Goal: Communication & Community: Answer question/provide support

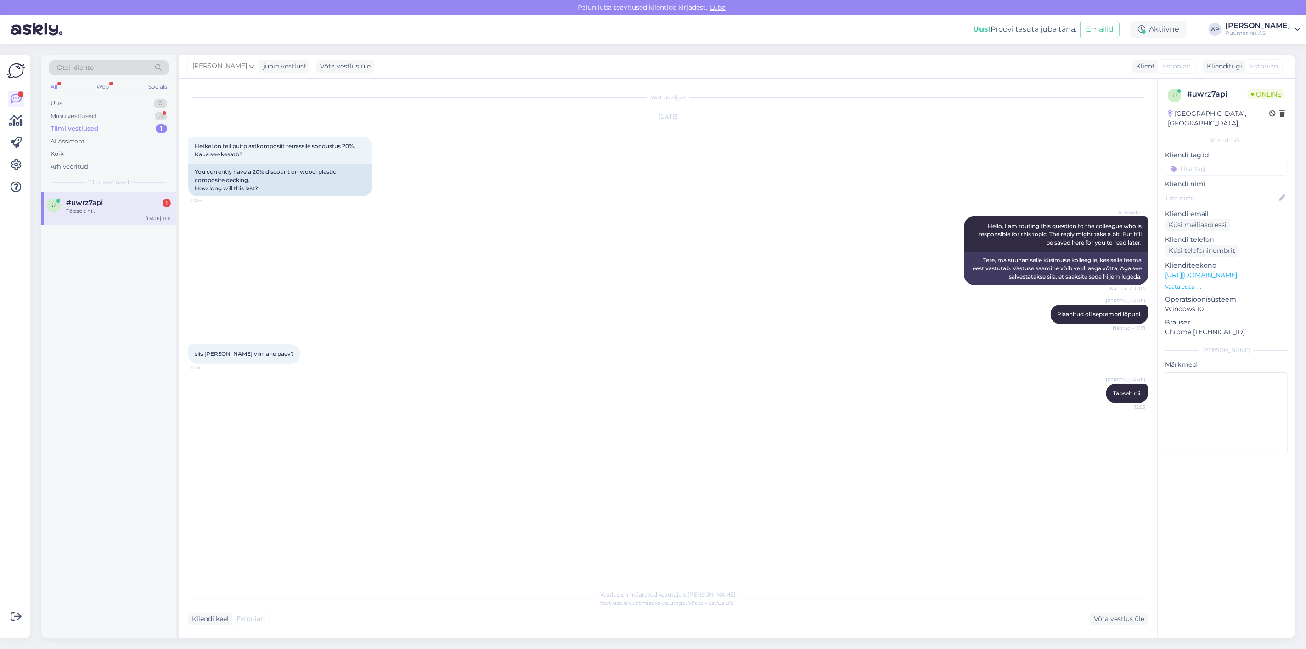
click at [90, 192] on div "u #uwrz7api 1 Täpselt nii. [DATE] 11:11" at bounding box center [108, 208] width 135 height 33
drag, startPoint x: 90, startPoint y: 100, endPoint x: 88, endPoint y: 115, distance: 15.3
click at [90, 100] on div "Uus 0" at bounding box center [109, 103] width 120 height 13
click at [88, 116] on div "Minu vestlused" at bounding box center [73, 116] width 45 height 9
click at [88, 226] on div "v #vvyvsf5g Selge siis aitäh vastamise eest! :) [DATE] 15:40" at bounding box center [108, 241] width 135 height 33
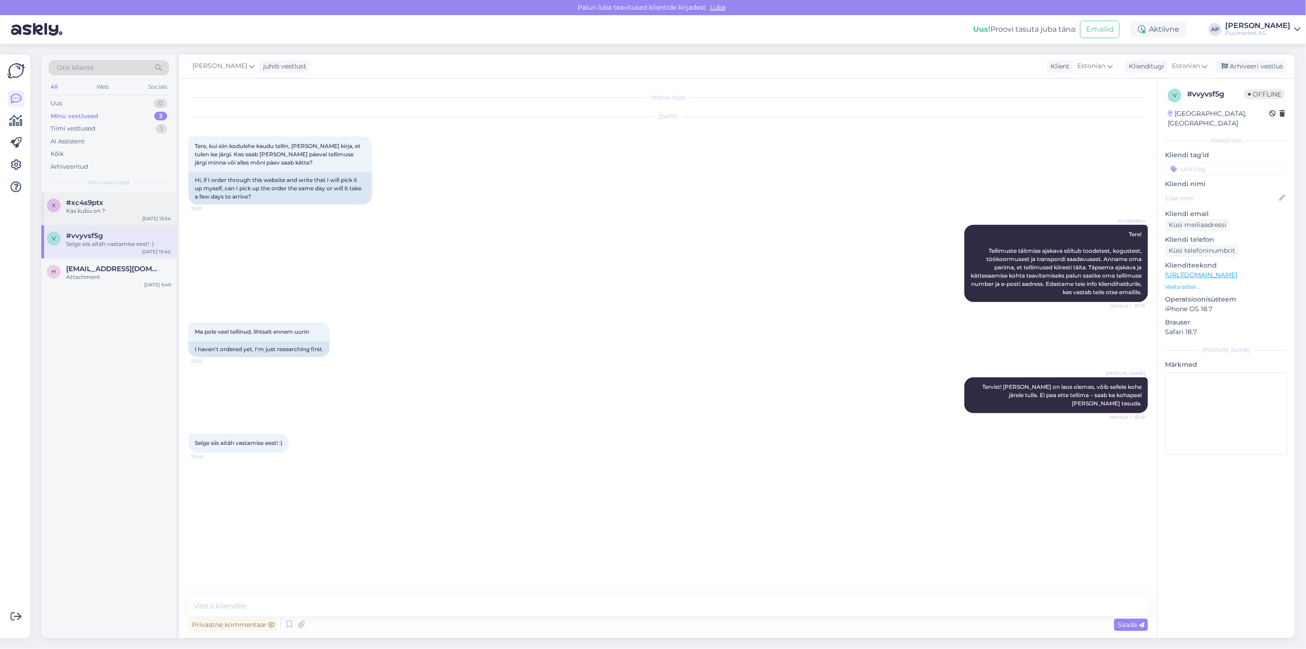
click at [113, 212] on div "Kas kubu on ?" at bounding box center [118, 211] width 105 height 8
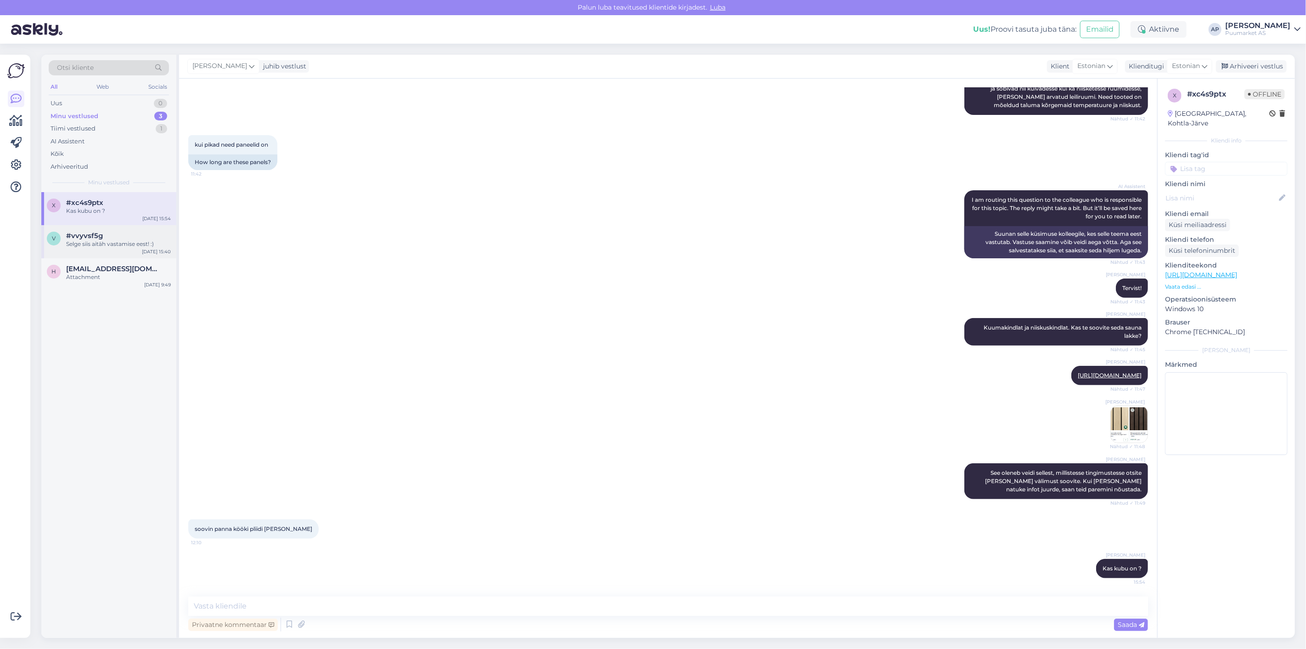
click at [106, 243] on div "Selge siis aitäh vastamise eest! :)" at bounding box center [118, 244] width 105 height 8
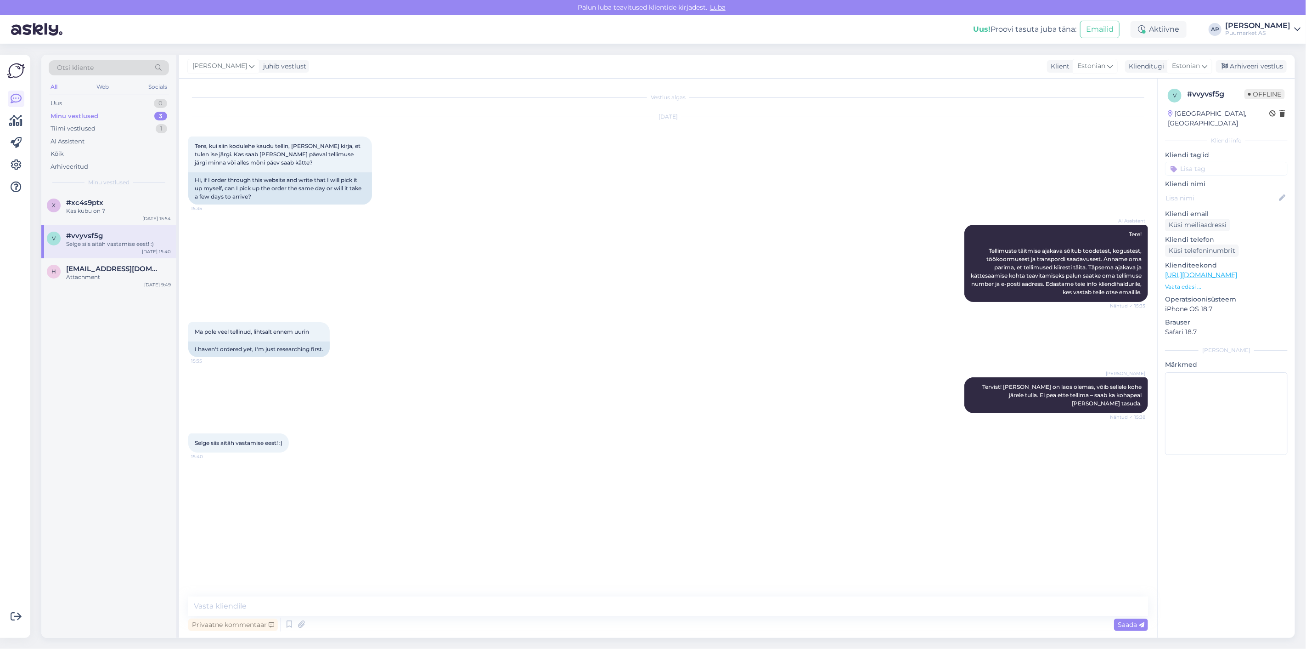
scroll to position [0, 0]
click at [1269, 68] on div "Arhiveeri vestlus" at bounding box center [1251, 66] width 71 height 12
click at [64, 215] on div "x #xc4s9ptx Kas kubu on ? [DATE] 15:54" at bounding box center [108, 208] width 135 height 33
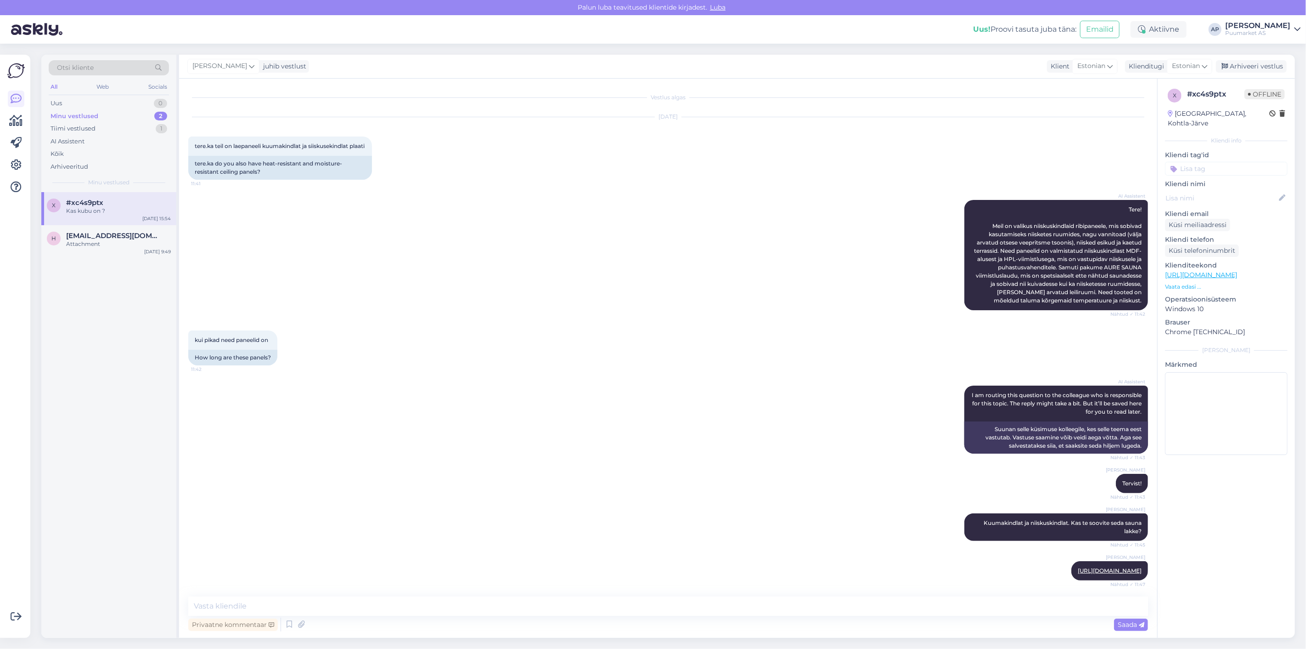
scroll to position [212, 0]
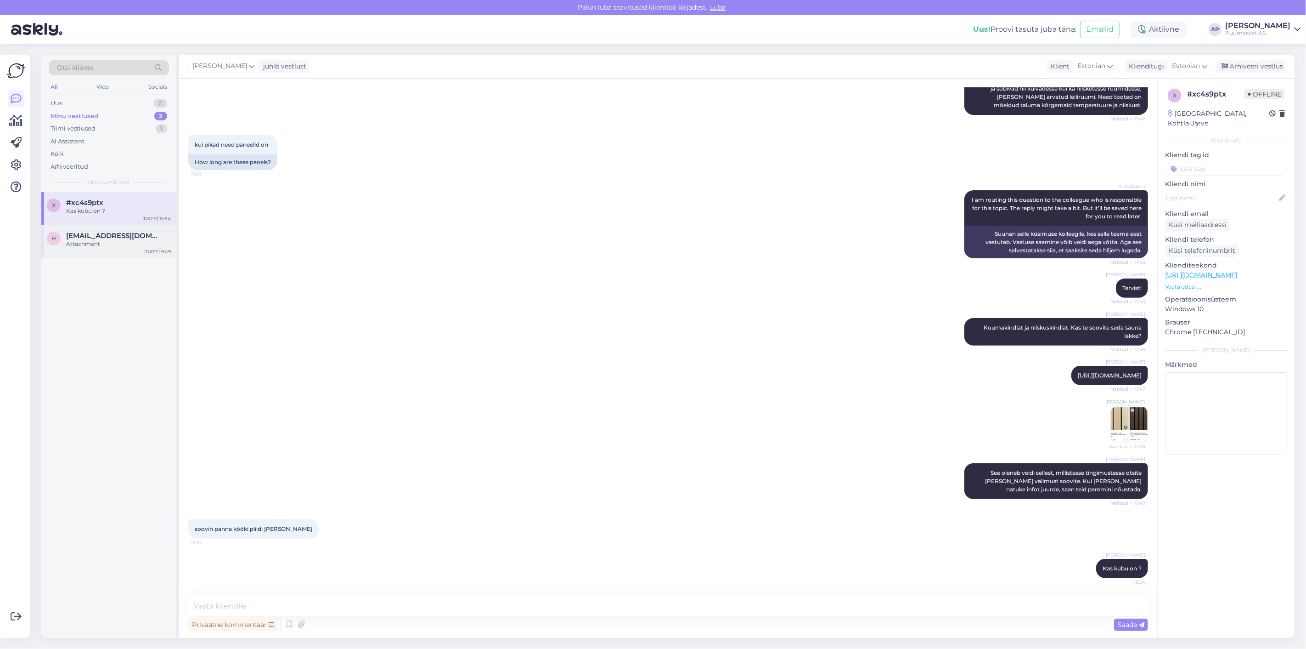
click at [140, 233] on div "[EMAIL_ADDRESS][DOMAIN_NAME]" at bounding box center [118, 236] width 105 height 8
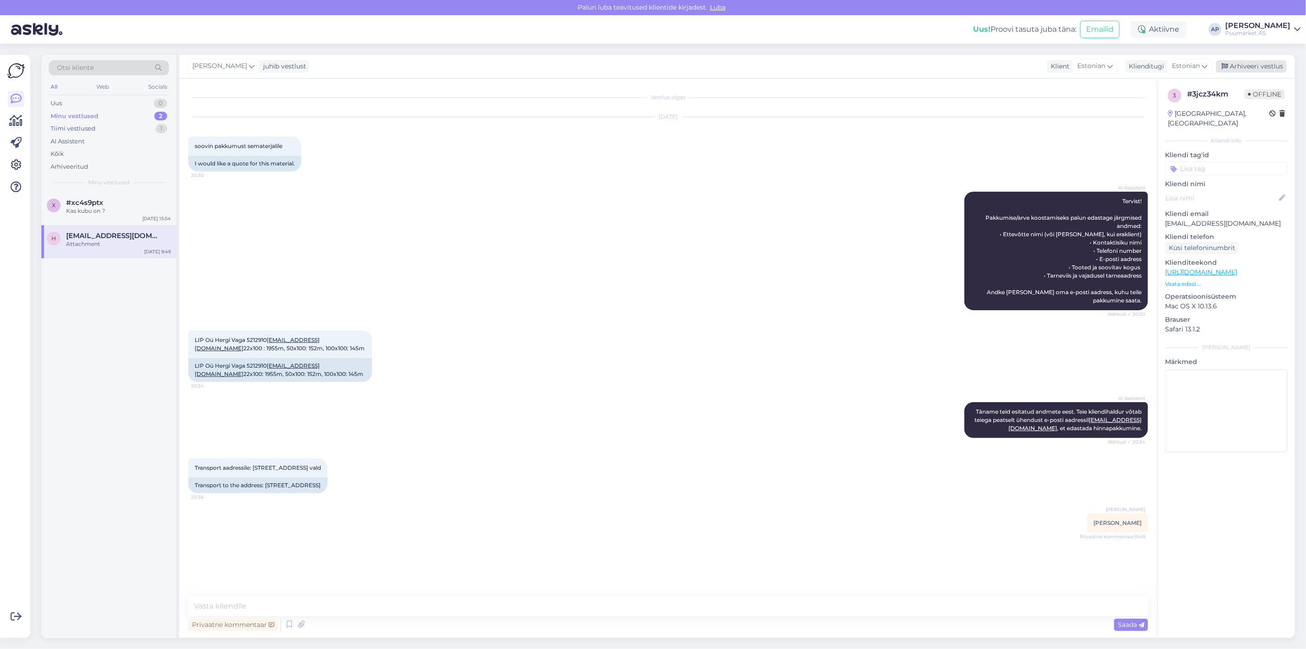
click at [1237, 69] on div "Arhiveeri vestlus" at bounding box center [1251, 66] width 71 height 12
click at [107, 130] on div "Tiimi vestlused 1" at bounding box center [109, 128] width 120 height 13
click at [106, 198] on div "#uwrz7api" at bounding box center [118, 202] width 105 height 8
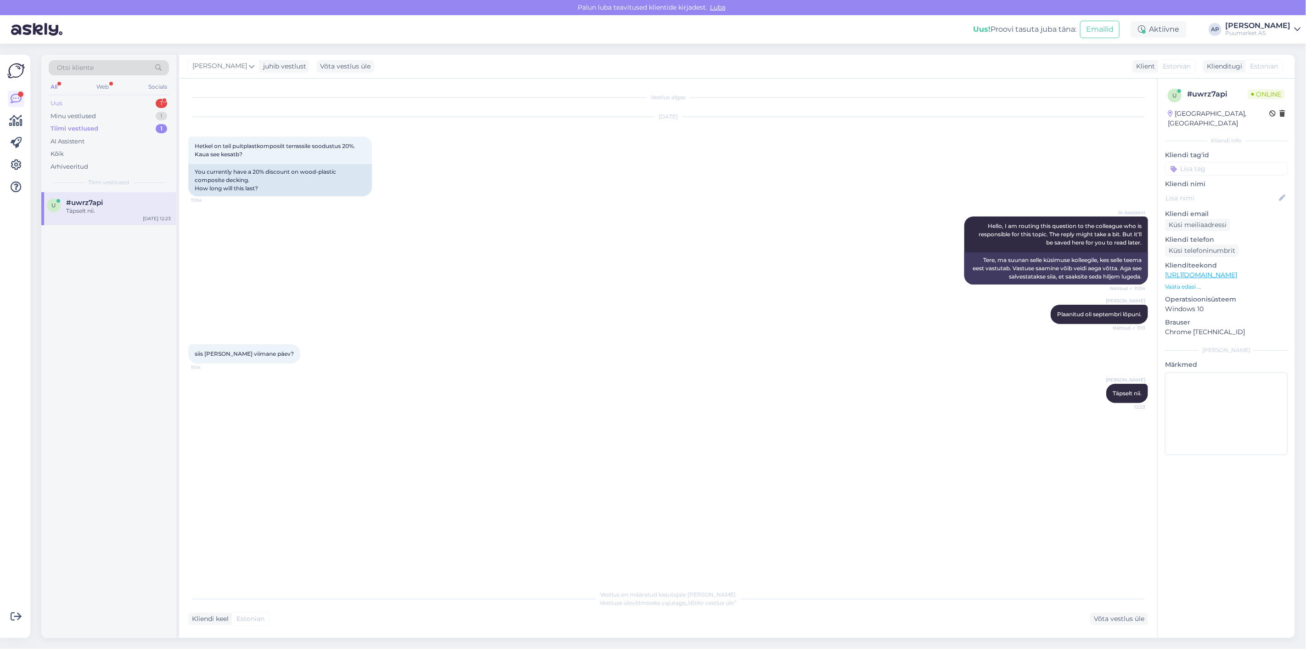
click at [102, 105] on div "Uus 1" at bounding box center [109, 103] width 120 height 13
click at [102, 209] on div "Palun hinnapakkumist!" at bounding box center [118, 211] width 105 height 8
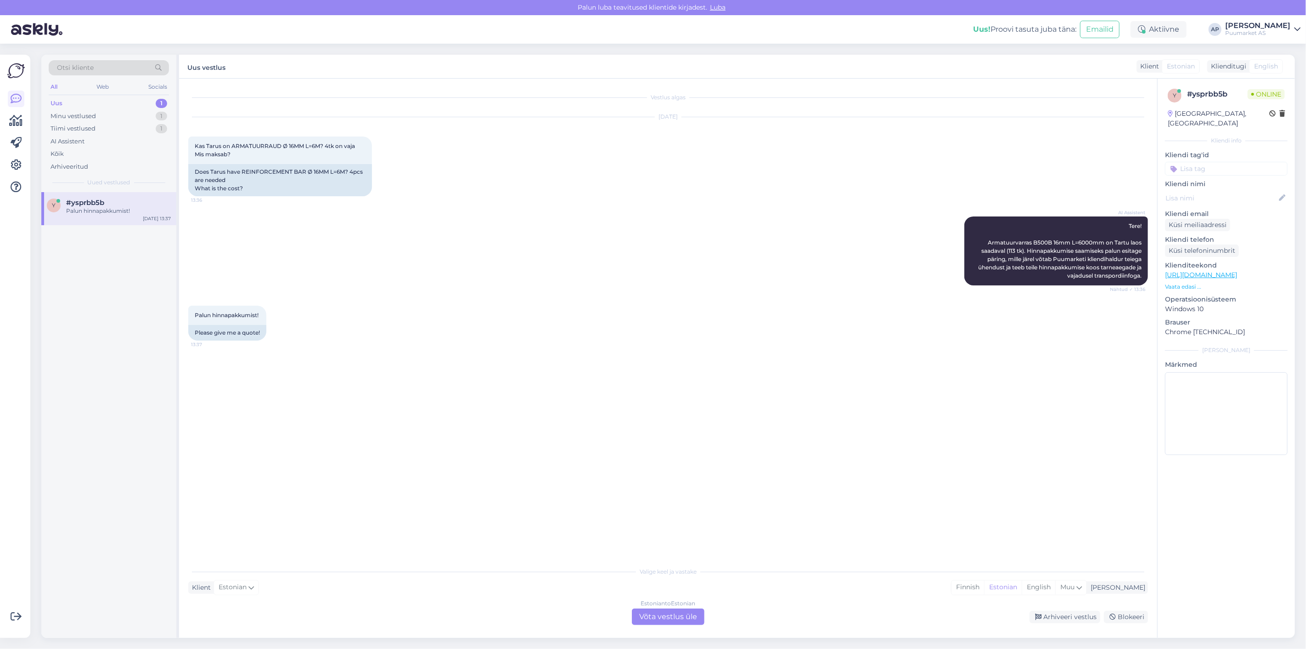
click at [681, 619] on div "Estonian to Estonian Võta vestlus üle" at bounding box center [668, 616] width 73 height 17
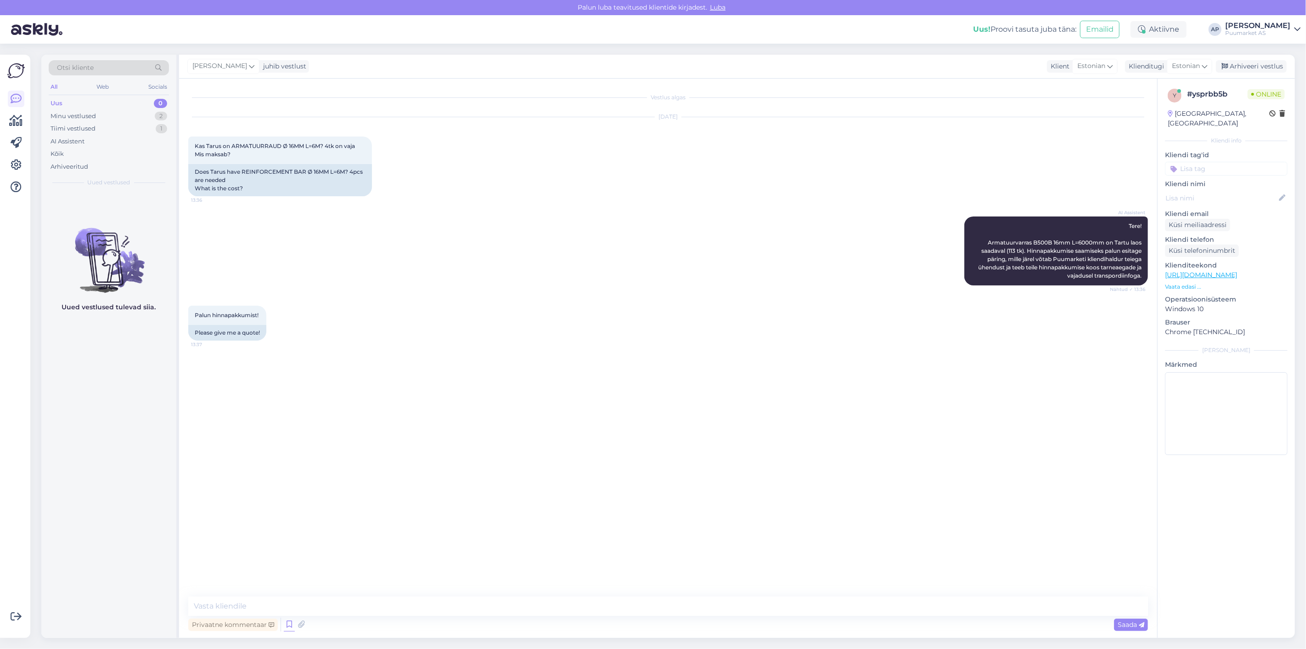
click at [289, 622] on icon at bounding box center [289, 624] width 11 height 14
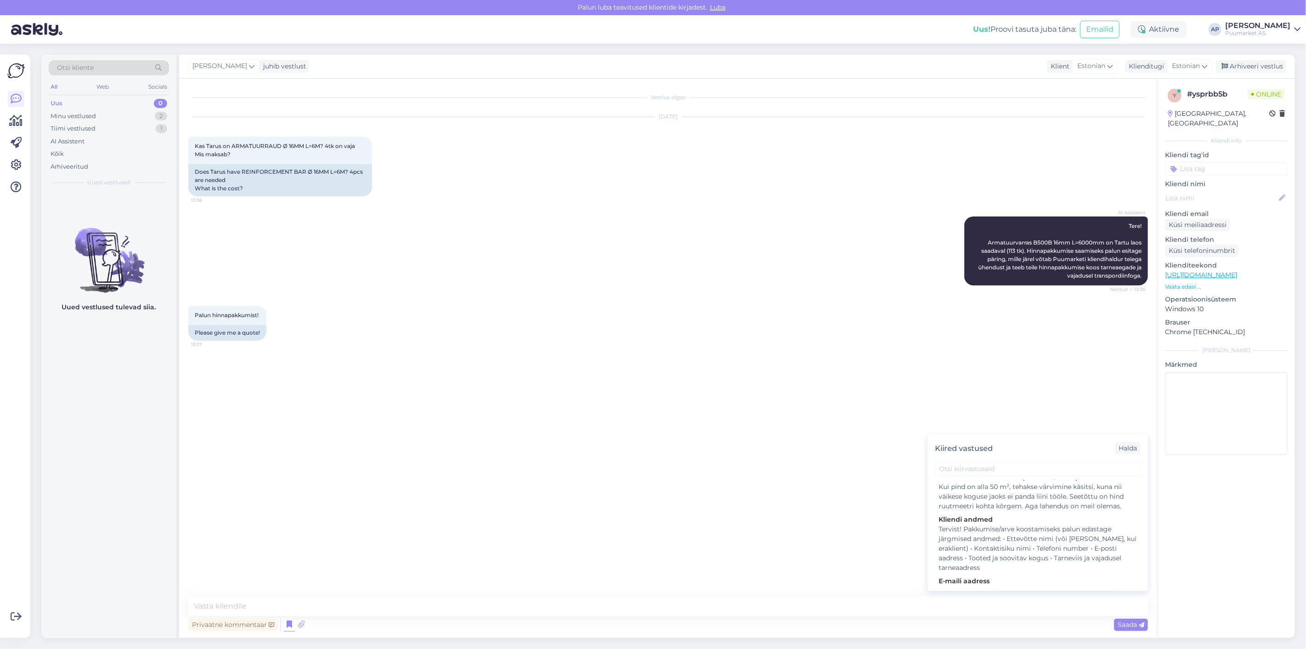
scroll to position [102, 0]
click at [989, 544] on div "Tervist! Pakkumise/arve koostamiseks palun edastage järgmised andmed: • Ettevõt…" at bounding box center [1038, 540] width 198 height 48
type textarea "Tervist! Pakkumise/arve koostamiseks palun edastage järgmised andmed: • Ettevõt…"
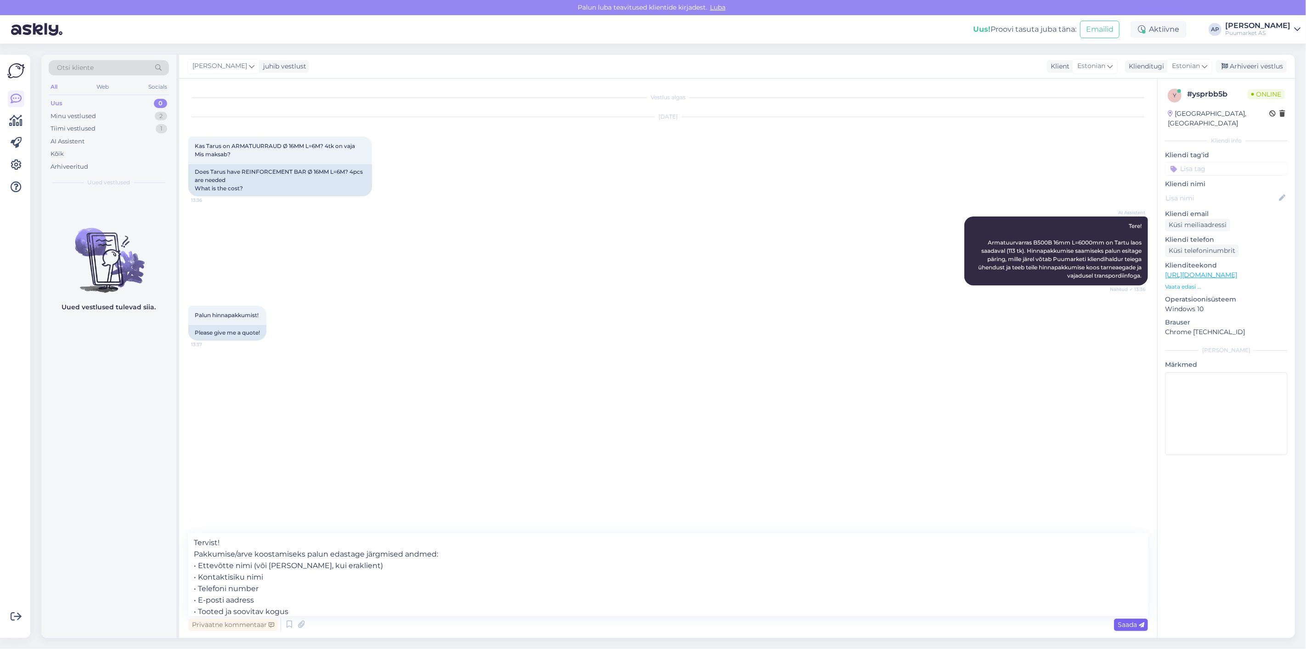
click at [1127, 626] on span "Saada" at bounding box center [1131, 624] width 27 height 8
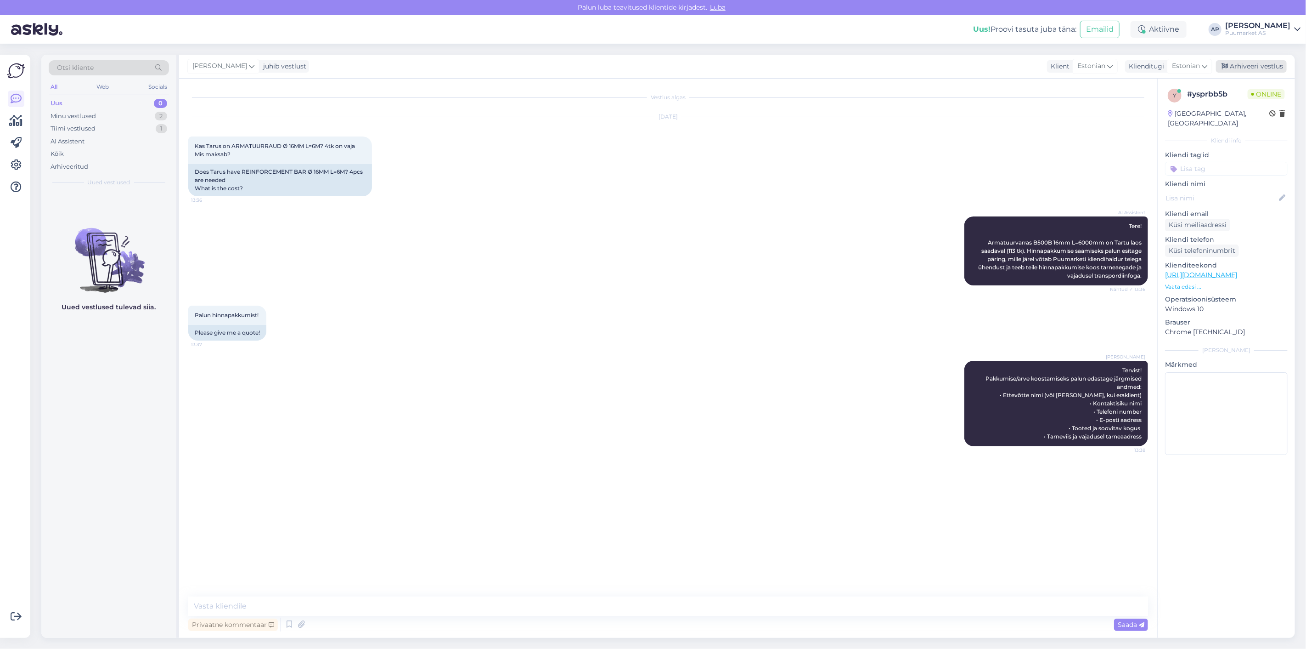
click at [1262, 68] on div "Arhiveeri vestlus" at bounding box center [1251, 66] width 71 height 12
click at [667, 624] on div "Ava vestlus uuesti" at bounding box center [668, 618] width 65 height 12
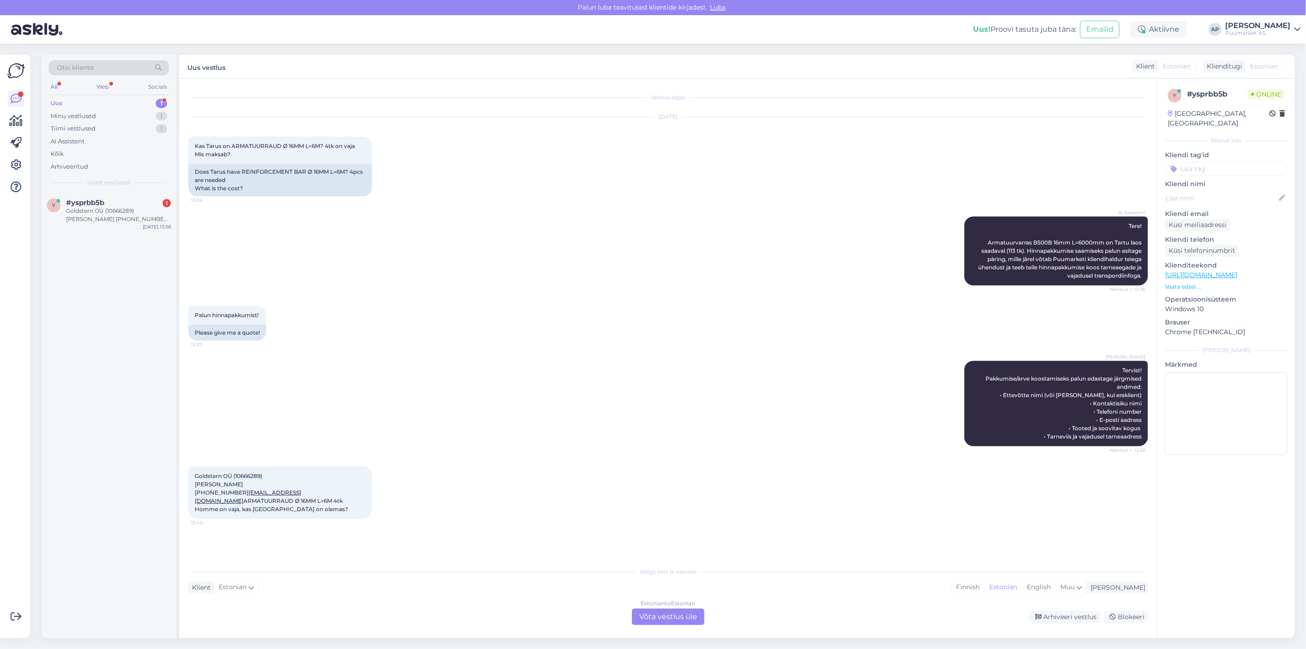
click at [334, 309] on div "Palun hinnapakkumist! 13:37 Please give me a quote!" at bounding box center [668, 322] width 960 height 55
drag, startPoint x: 305, startPoint y: 518, endPoint x: 186, endPoint y: 470, distance: 128.6
click at [186, 470] on div "Vestlus algas [DATE] Kas Tarus on ARMATUURRAUD Ø 16MM L=6M? 4tk on vaja Mis mak…" at bounding box center [668, 358] width 978 height 559
copy span "Goldstern OÜ (10666289) [PERSON_NAME] [PHONE_NUMBER] [EMAIL_ADDRESS][DOMAIN_NAM…"
click at [349, 433] on div "[PERSON_NAME] Tervist! Pakkumise/arve koostamiseks palun edastage järgmised and…" at bounding box center [668, 404] width 960 height 106
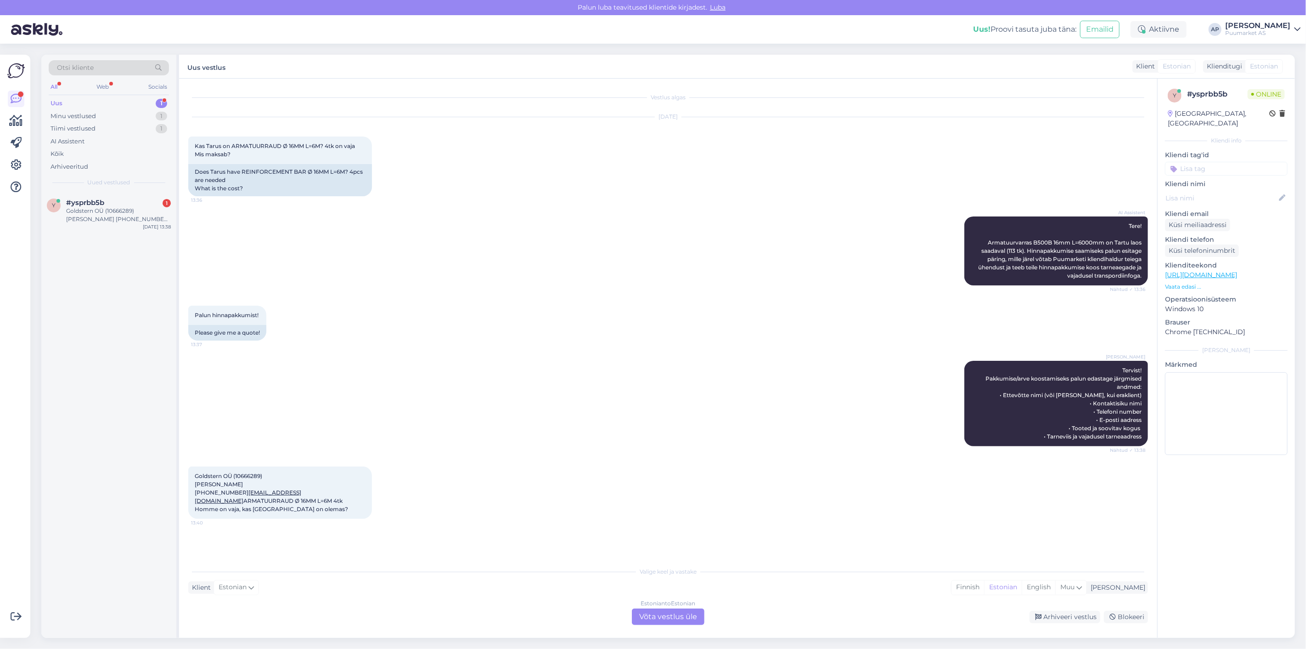
click at [278, 509] on span "Goldstern OÜ (10666289) [PERSON_NAME] [PHONE_NUMBER] [EMAIL_ADDRESS][DOMAIN_NAM…" at bounding box center [271, 492] width 153 height 40
click at [687, 617] on div "Estonian to Estonian Võta vestlus üle" at bounding box center [668, 616] width 73 height 17
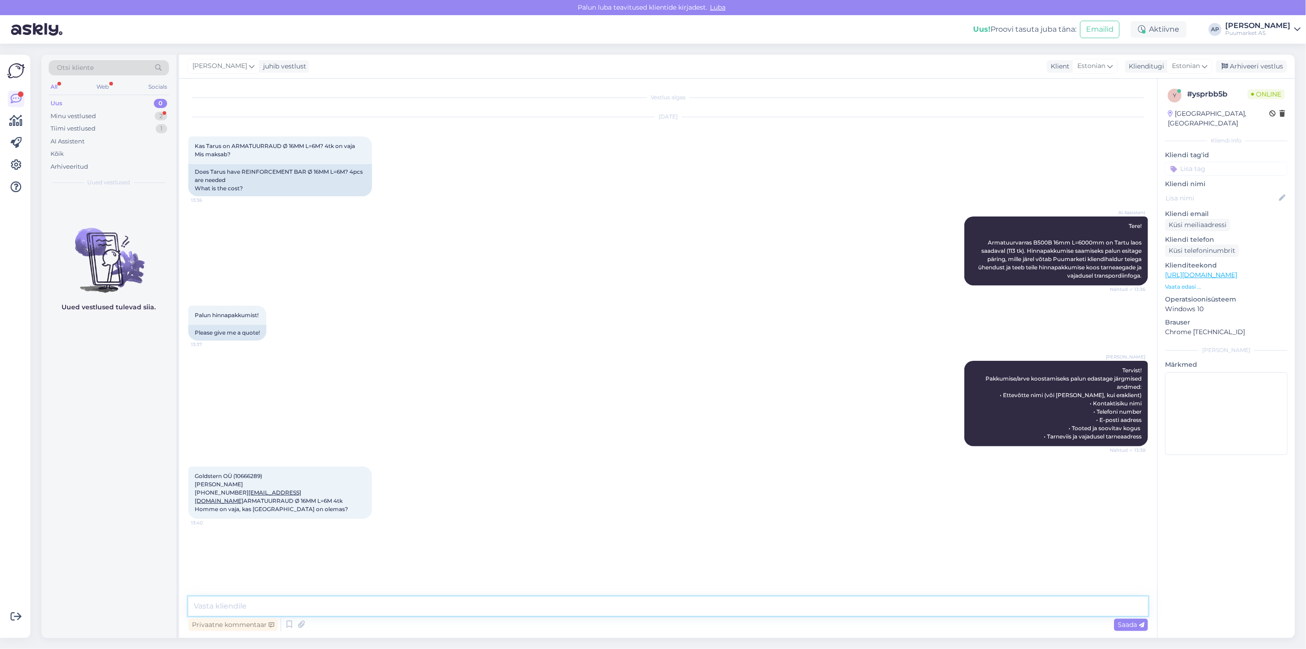
click at [602, 603] on textarea at bounding box center [668, 605] width 960 height 19
paste textarea "[URL][DOMAIN_NAME]"
type textarea "[URL][DOMAIN_NAME]"
type textarea "113tk"
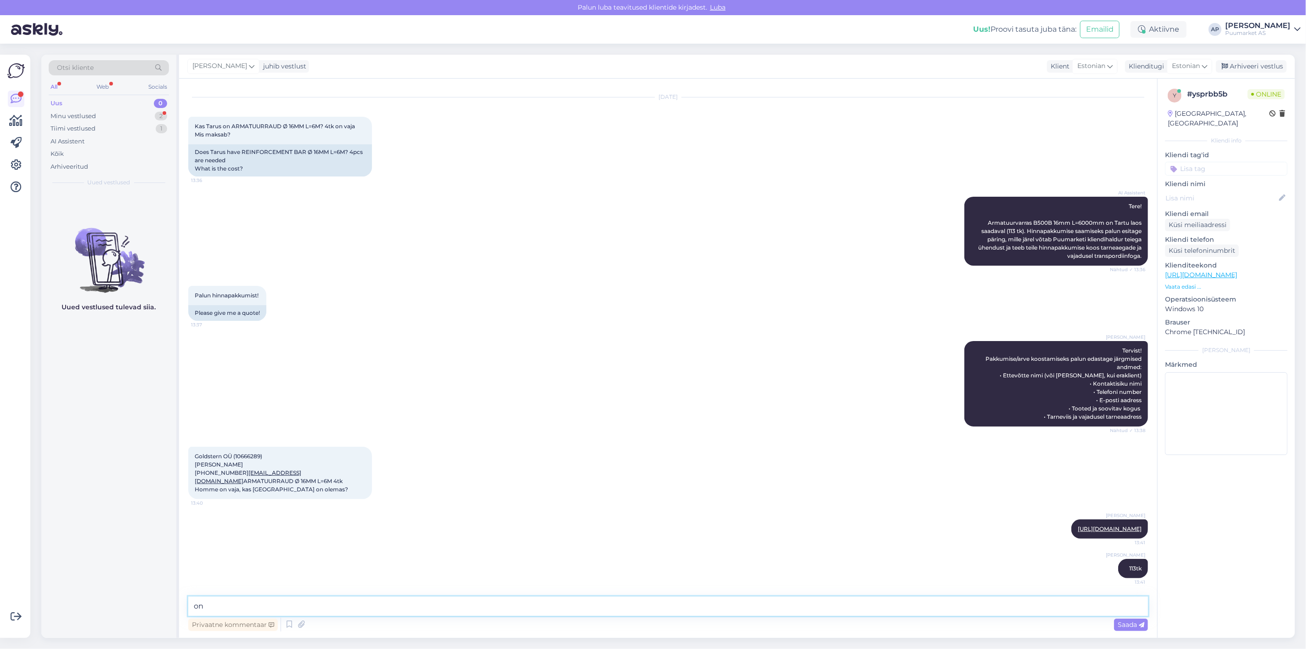
type textarea "o"
click at [1101, 568] on icon at bounding box center [1104, 568] width 6 height 6
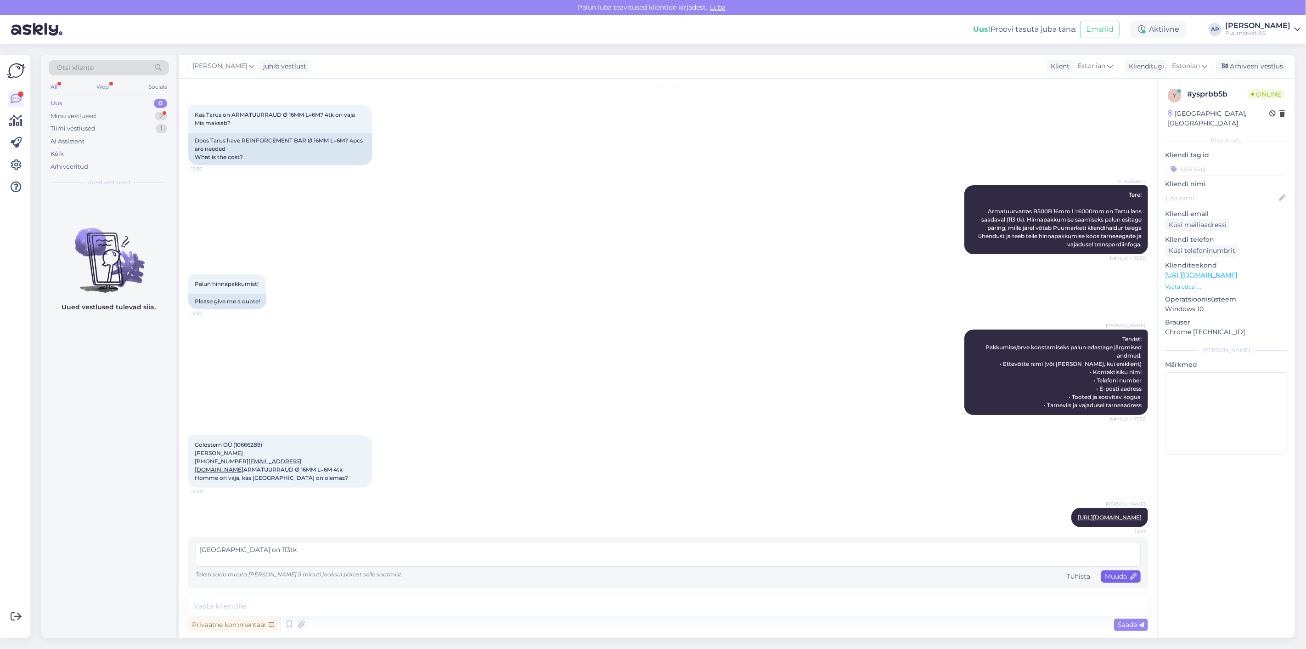
type textarea "[GEOGRAPHIC_DATA] on 113tk"
click at [1131, 580] on icon at bounding box center [1134, 576] width 6 height 6
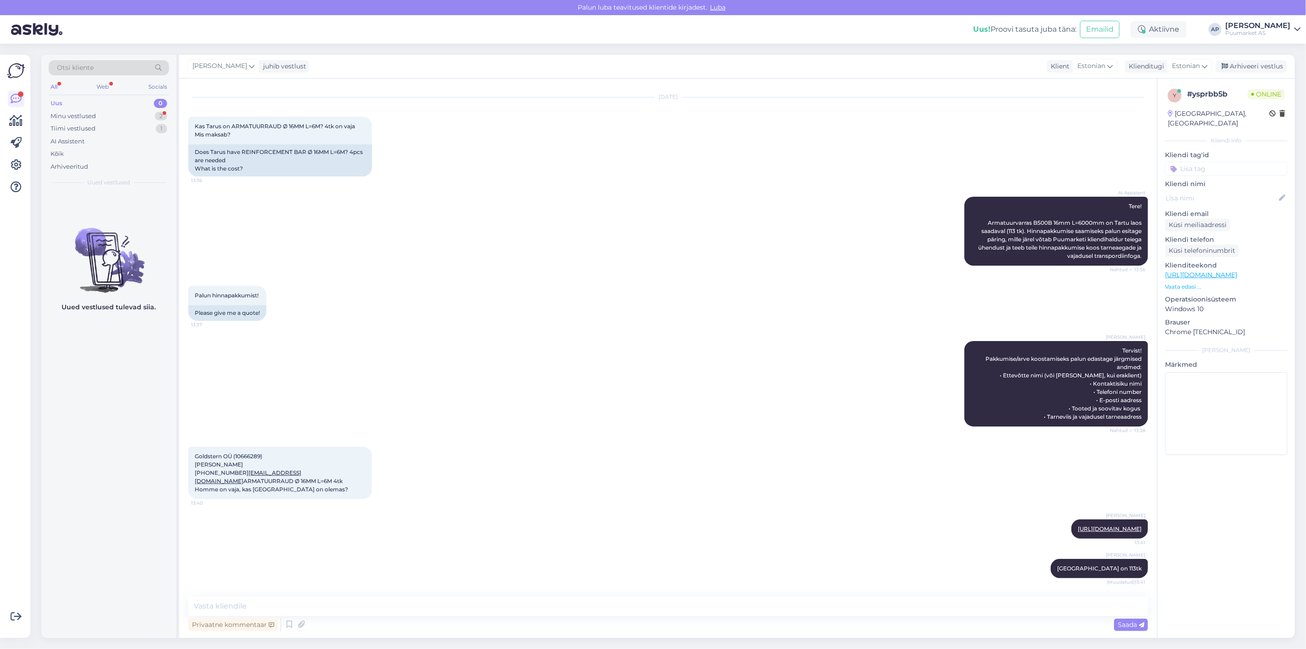
click at [852, 537] on div "[PERSON_NAME] [URL][DOMAIN_NAME] 13:41" at bounding box center [668, 529] width 960 height 40
drag, startPoint x: 199, startPoint y: 438, endPoint x: 314, endPoint y: 491, distance: 125.8
click at [314, 491] on div "Goldstern OÜ (10666289) [PERSON_NAME] [PHONE_NUMBER] [EMAIL_ADDRESS][DOMAIN_NAM…" at bounding box center [668, 472] width 960 height 73
copy span "Goldstern OÜ (10666289) [PERSON_NAME] [PHONE_NUMBER] [EMAIL_ADDRESS][DOMAIN_NAM…"
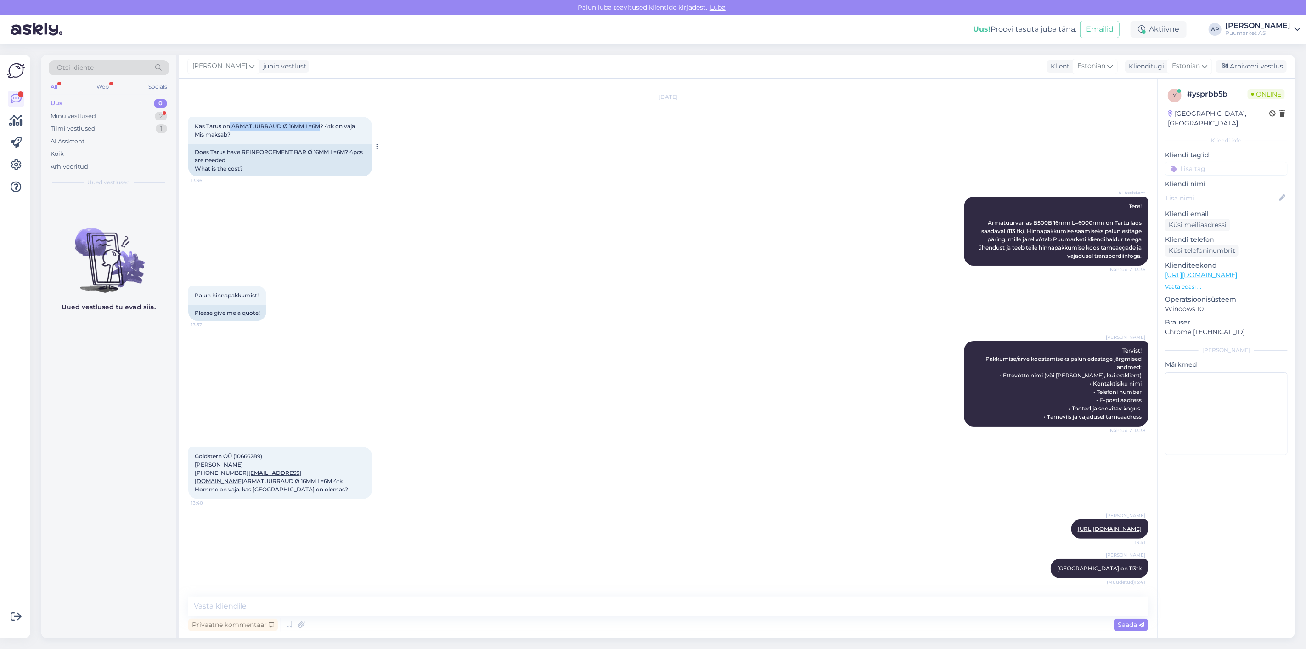
drag, startPoint x: 228, startPoint y: 109, endPoint x: 322, endPoint y: 113, distance: 93.8
click at [322, 123] on span "Kas Tarus on ARMATUURRAUD Ø 16MM L=6M? 4tk on vaja Mis maksab?" at bounding box center [275, 130] width 160 height 15
copy span "ARMATUURRAUD Ø 16MM L=6M"
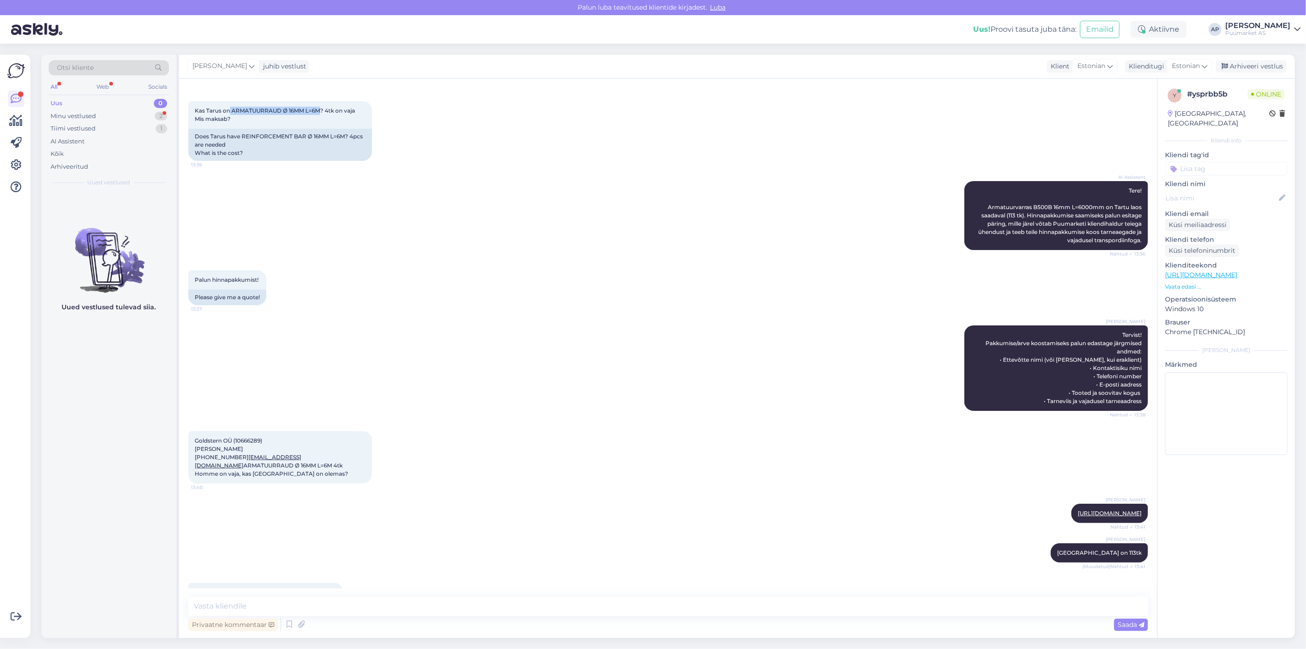
scroll to position [75, 0]
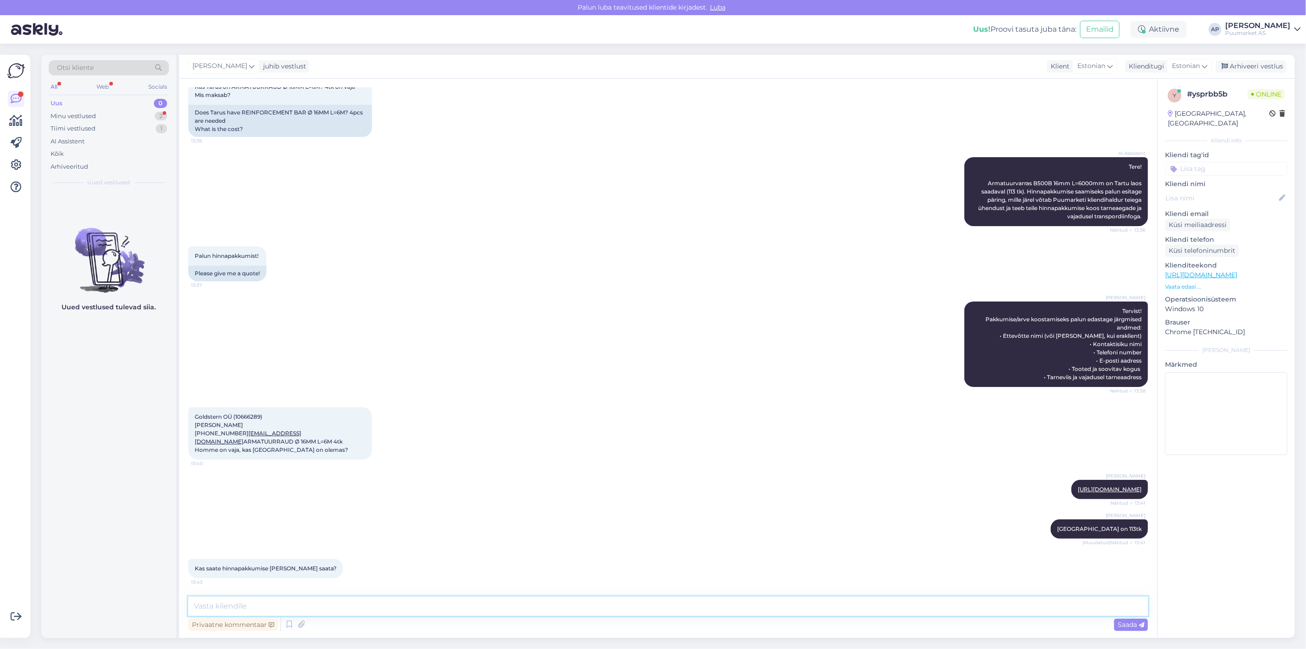
click at [324, 599] on textarea at bounding box center [668, 605] width 960 height 19
click at [289, 624] on icon at bounding box center [289, 624] width 11 height 14
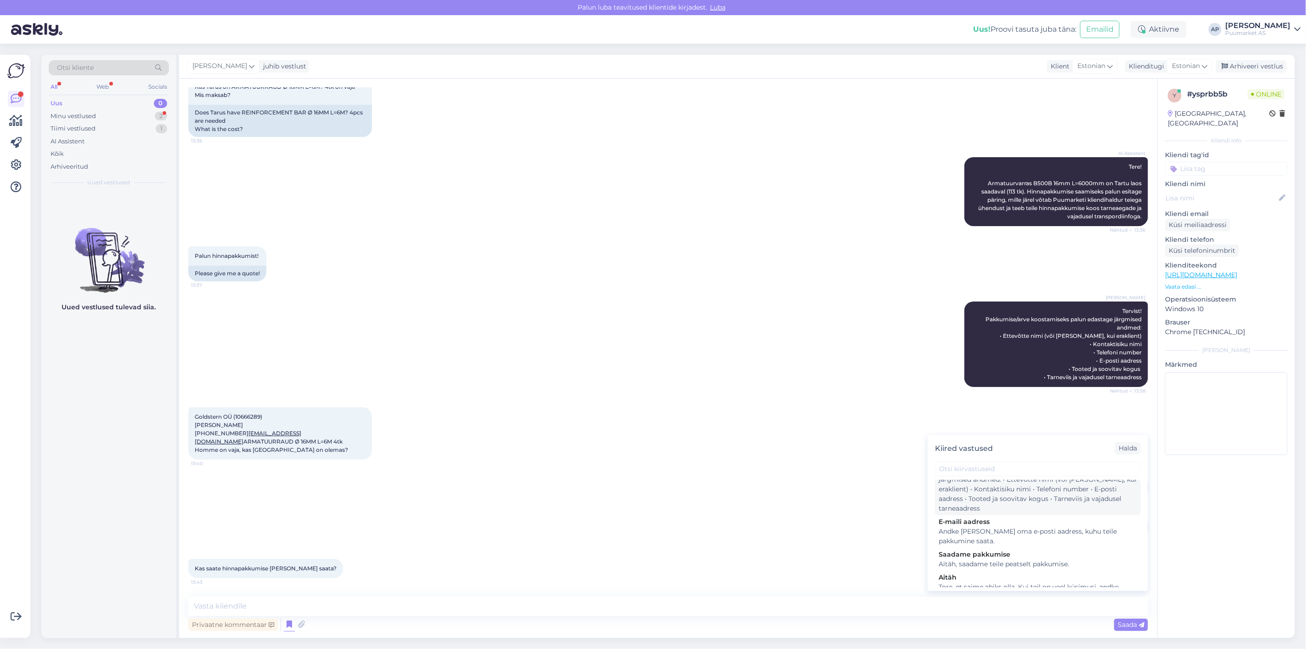
scroll to position [204, 0]
click at [980, 512] on div "Aitäh, saadame teile peatselt pakkumise." at bounding box center [1038, 513] width 198 height 10
type textarea "Aitäh, saadame teile peatselt pakkumise."
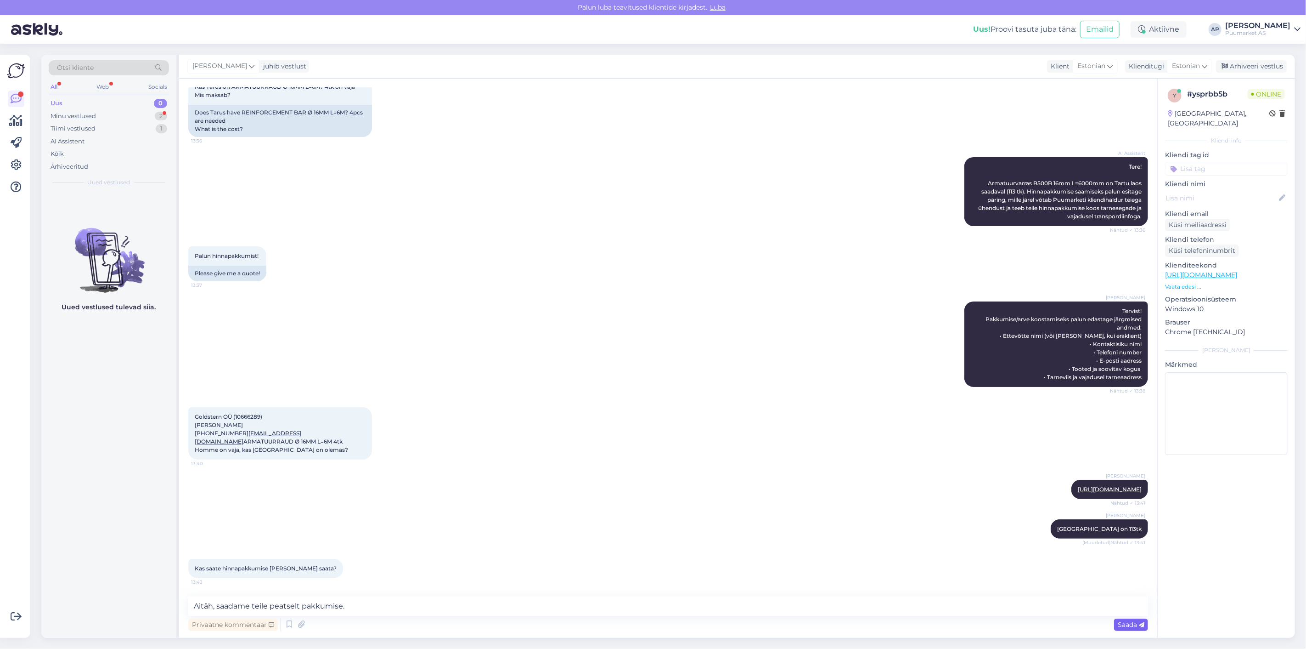
click at [1121, 622] on span "Saada" at bounding box center [1131, 624] width 27 height 8
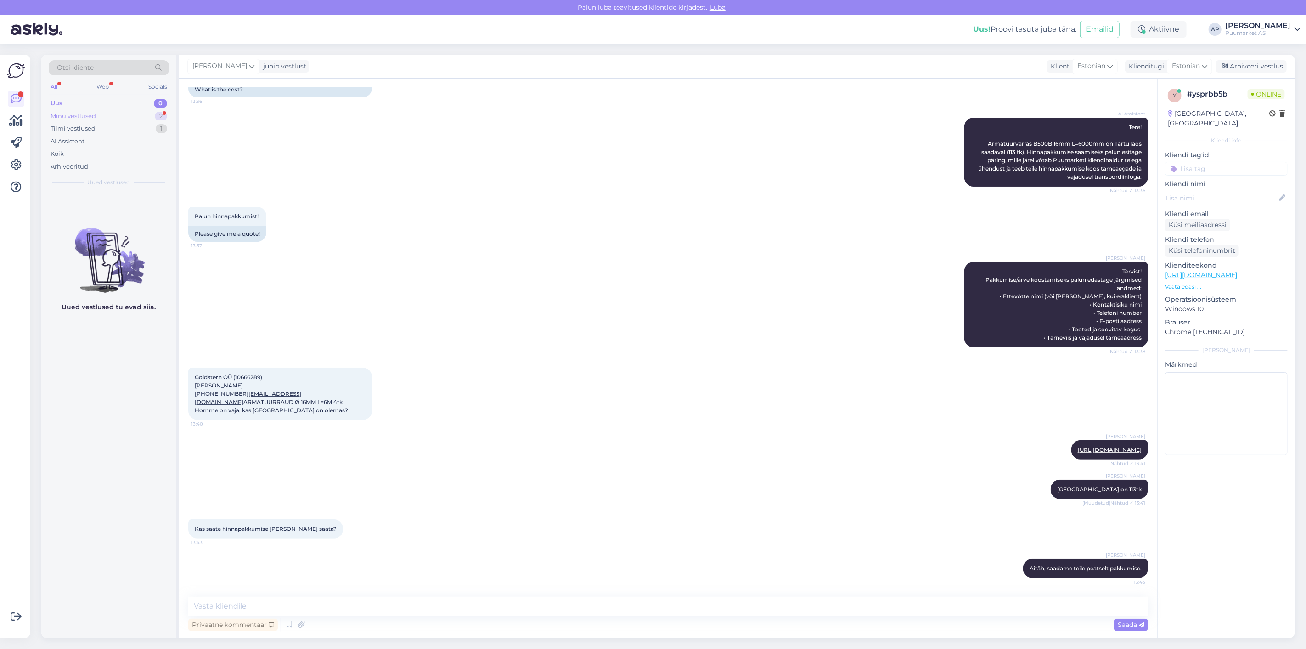
click at [104, 112] on div "Minu vestlused 2" at bounding box center [109, 116] width 120 height 13
click at [118, 215] on div "Aitäh, saadame teile peatselt pakkumise." at bounding box center [118, 215] width 105 height 17
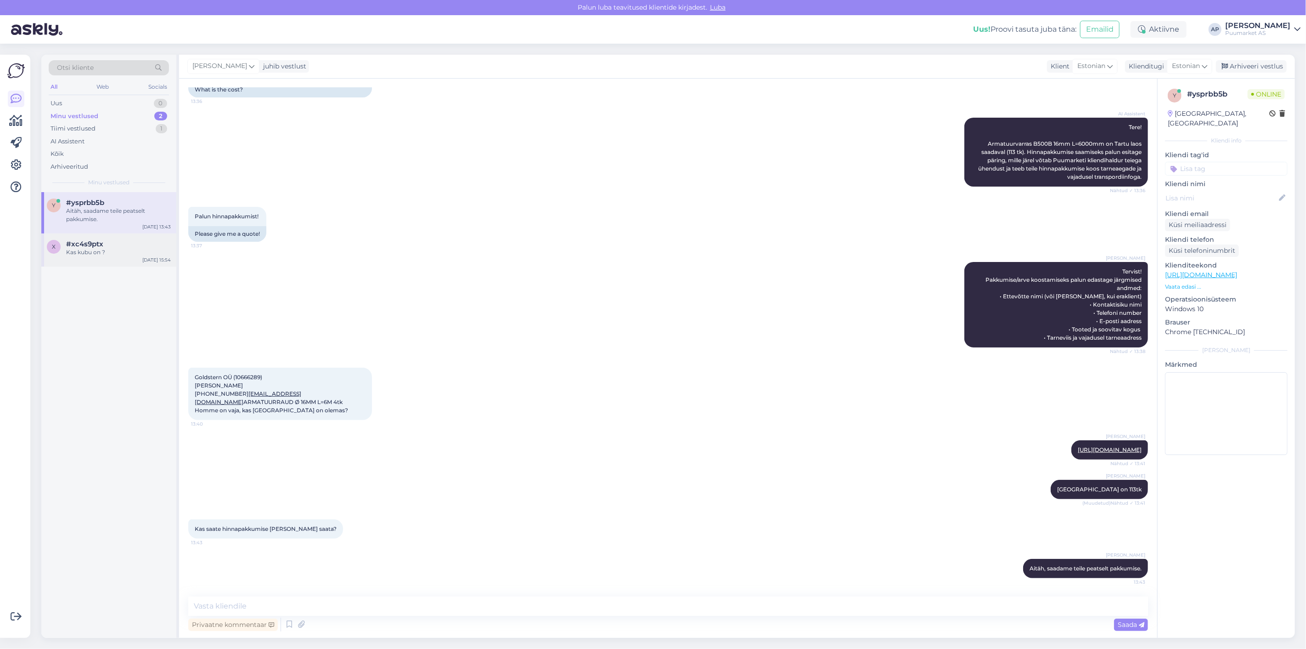
click at [125, 241] on div "#xc4s9ptx" at bounding box center [118, 244] width 105 height 8
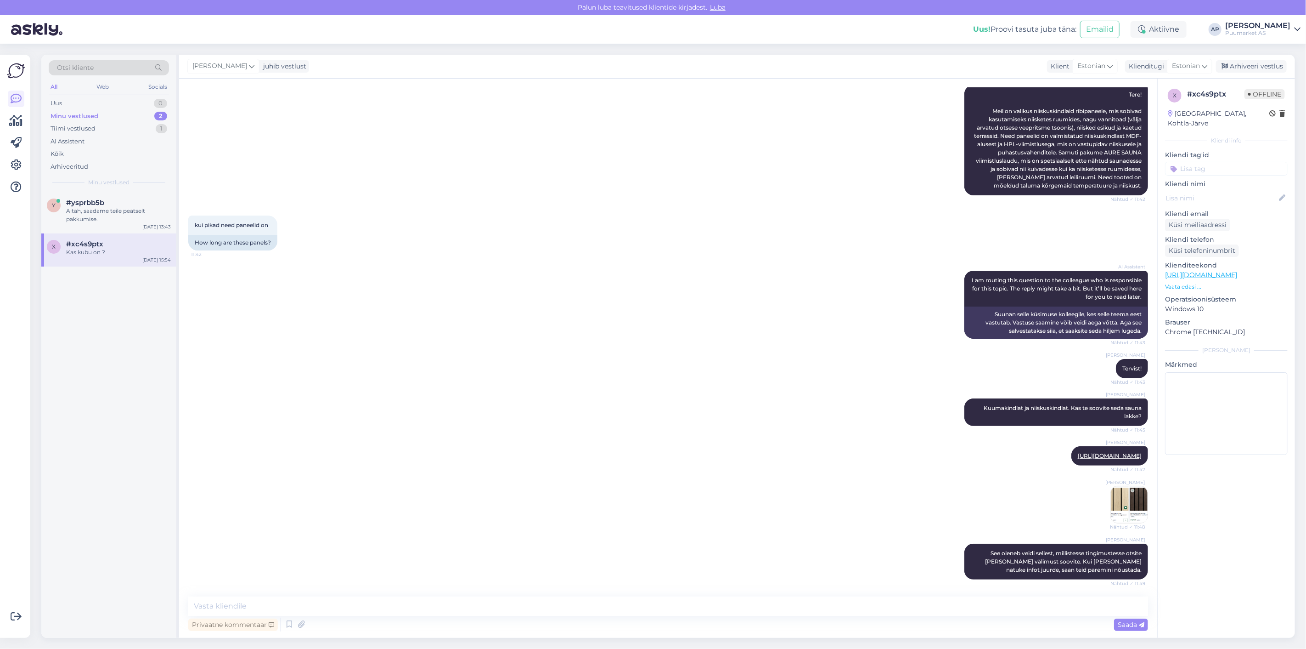
scroll to position [212, 0]
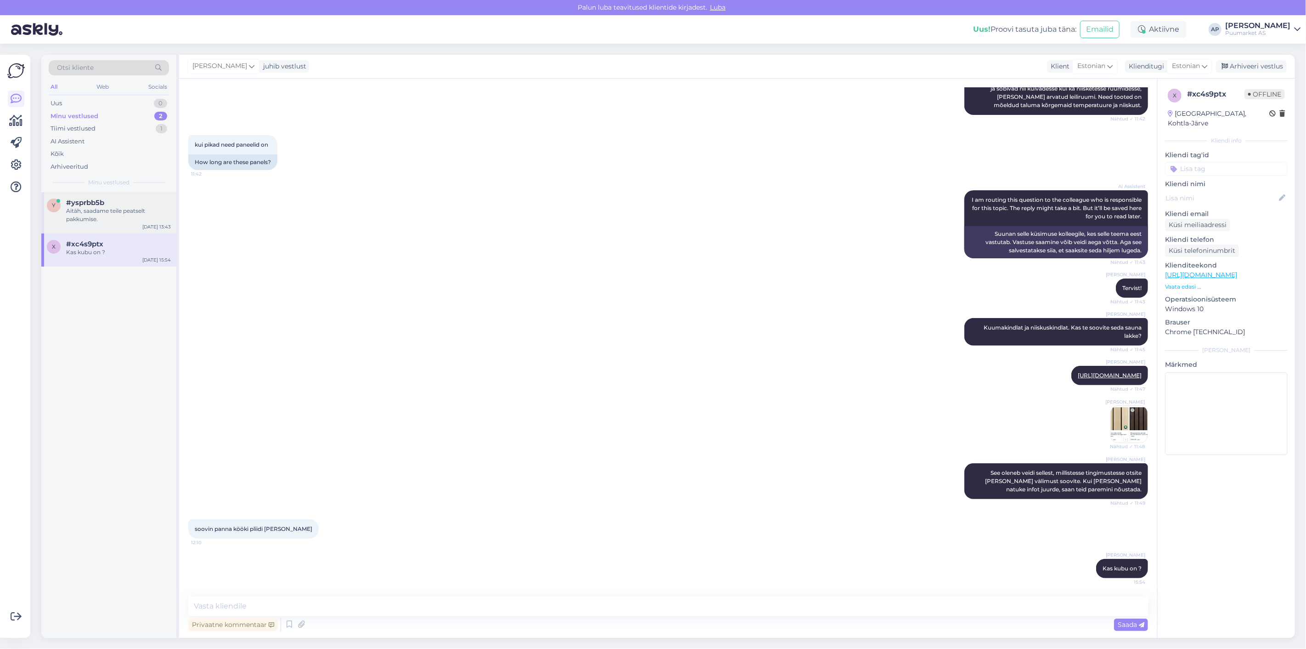
click at [115, 209] on div "Aitäh, saadame teile peatselt pakkumise." at bounding box center [118, 215] width 105 height 17
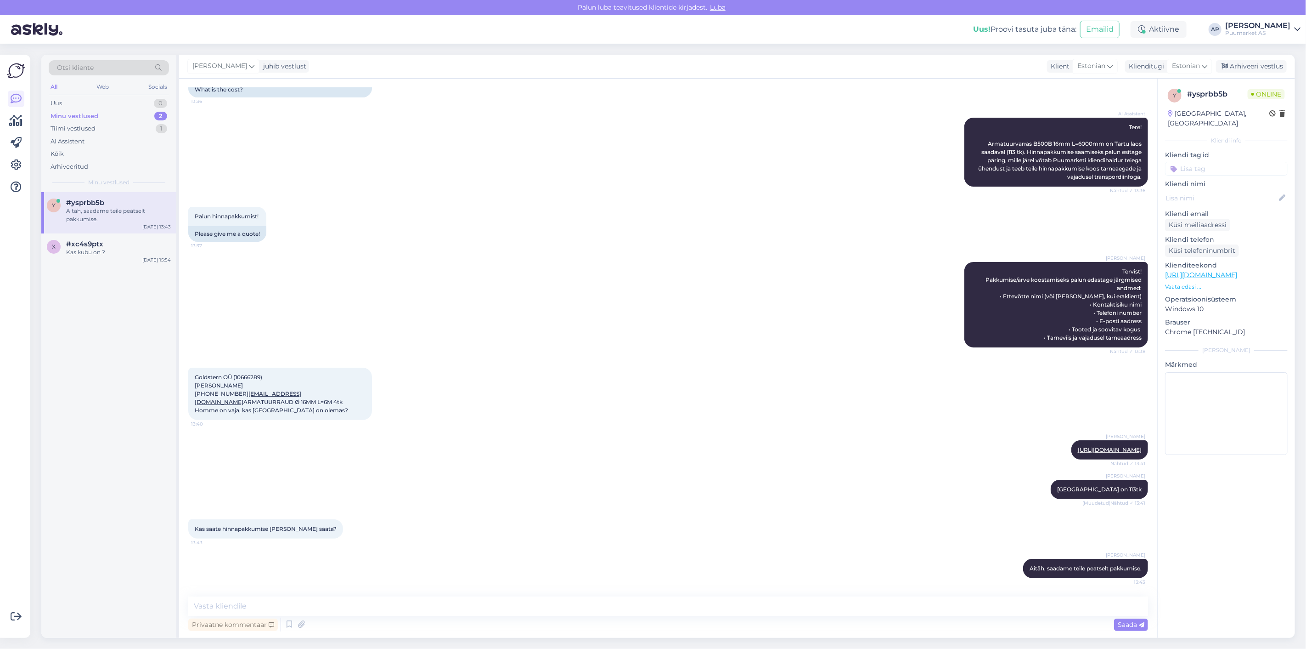
scroll to position [115, 0]
click at [106, 128] on div "Tiimi vestlused 1" at bounding box center [109, 128] width 120 height 13
click at [99, 113] on div "Minu vestlused 2" at bounding box center [109, 116] width 120 height 13
click at [508, 357] on div "Goldstern OÜ (10666289) [PERSON_NAME] [PHONE_NUMBER] [EMAIL_ADDRESS][DOMAIN_NAM…" at bounding box center [668, 393] width 960 height 73
